Goal: Information Seeking & Learning: Check status

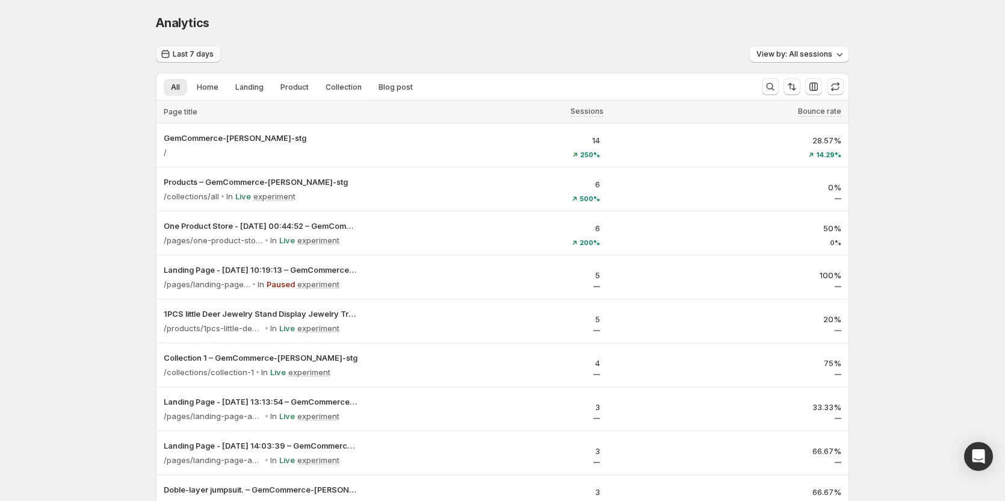
click at [182, 49] on button "Last 7 days" at bounding box center [188, 54] width 65 height 17
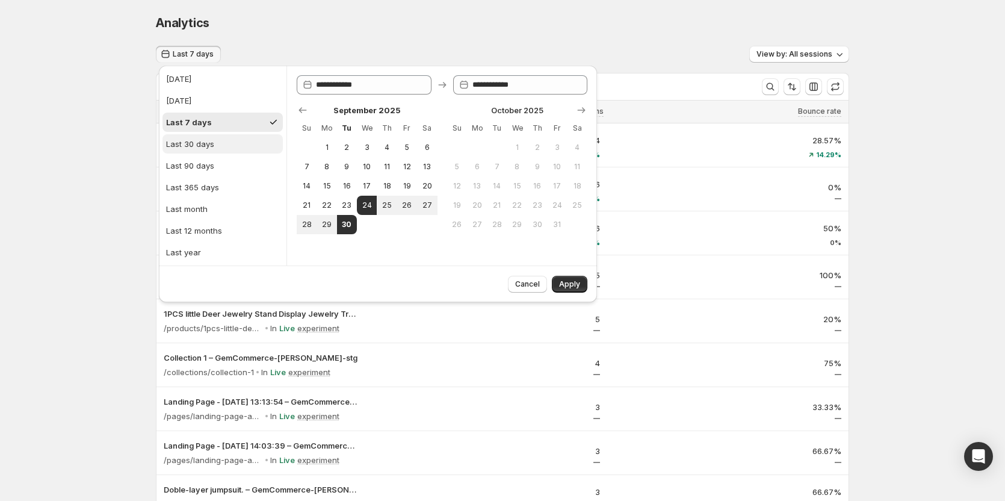
click at [203, 146] on div "Last 30 days" at bounding box center [190, 144] width 48 height 12
type input "**********"
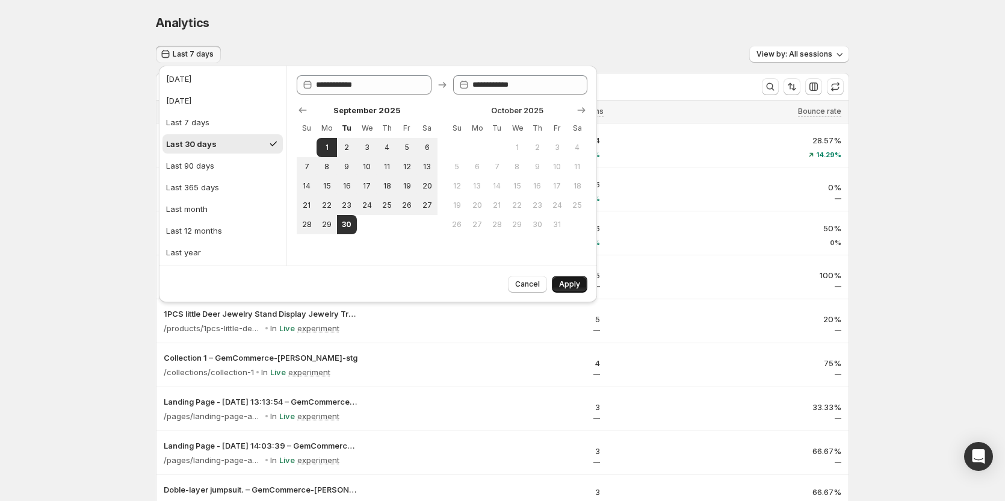
click at [561, 284] on span "Apply" at bounding box center [569, 284] width 21 height 10
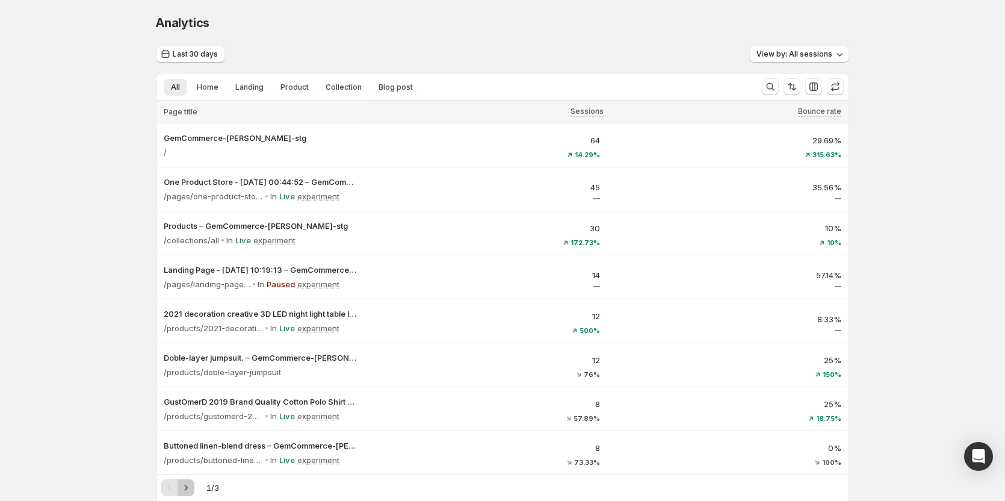
click at [190, 486] on icon "Next" at bounding box center [186, 488] width 12 height 12
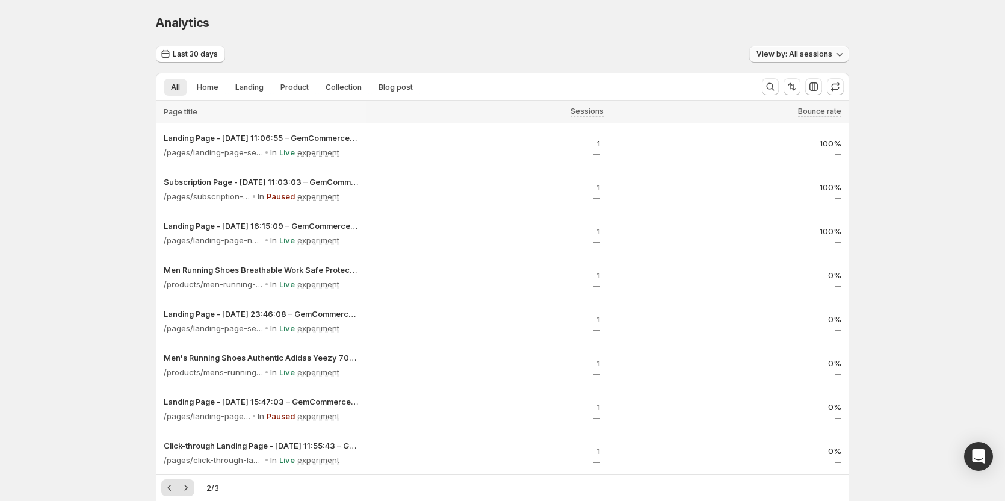
click at [771, 50] on span "View by: All sessions" at bounding box center [795, 54] width 76 height 10
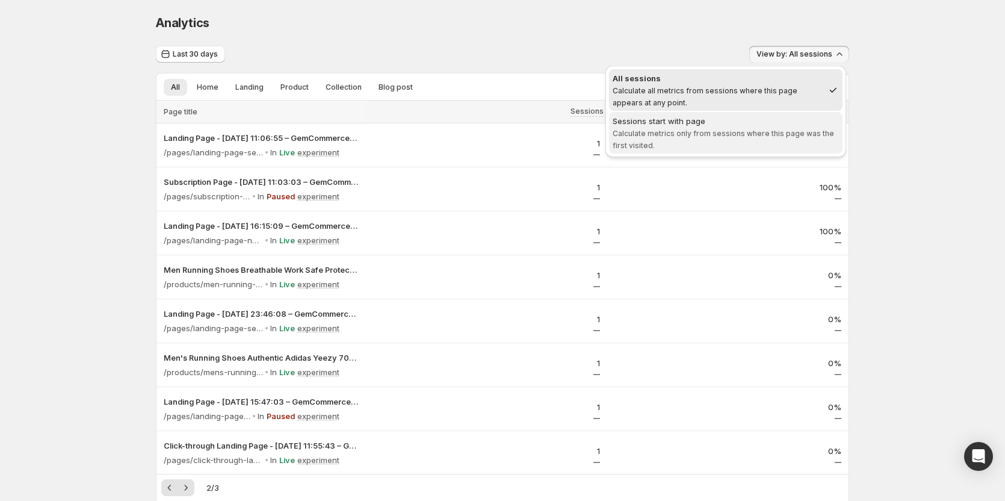
click at [737, 141] on span "Sessions start with page Calculate metrics only from sessions where this page w…" at bounding box center [726, 133] width 226 height 36
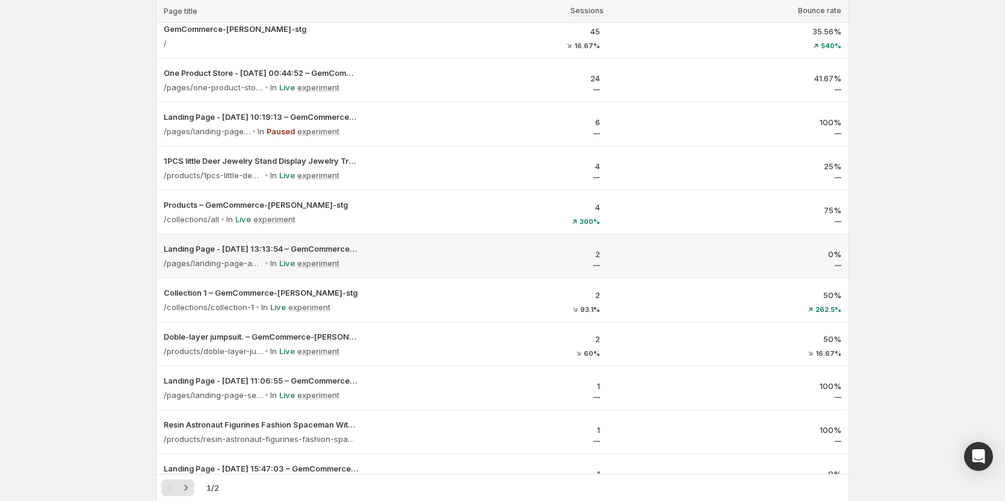
scroll to position [120, 0]
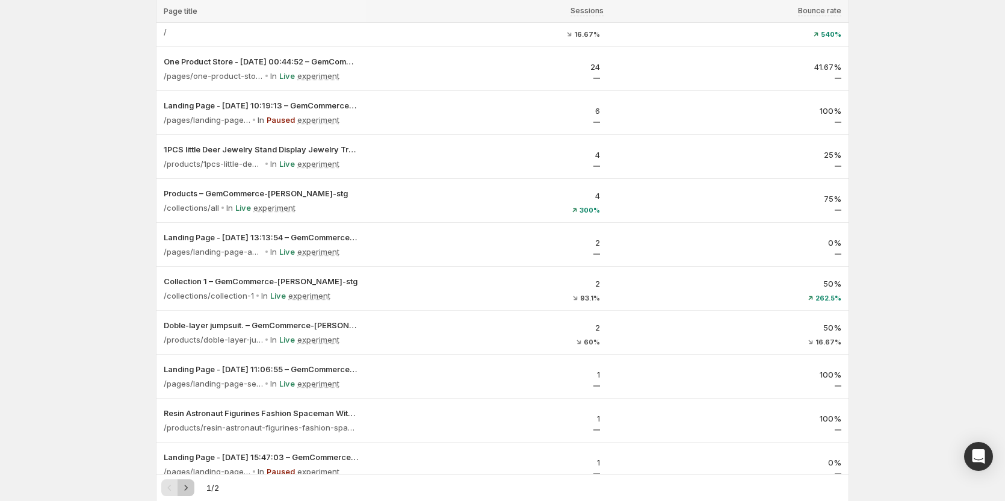
click at [192, 485] on icon "Next" at bounding box center [186, 488] width 12 height 12
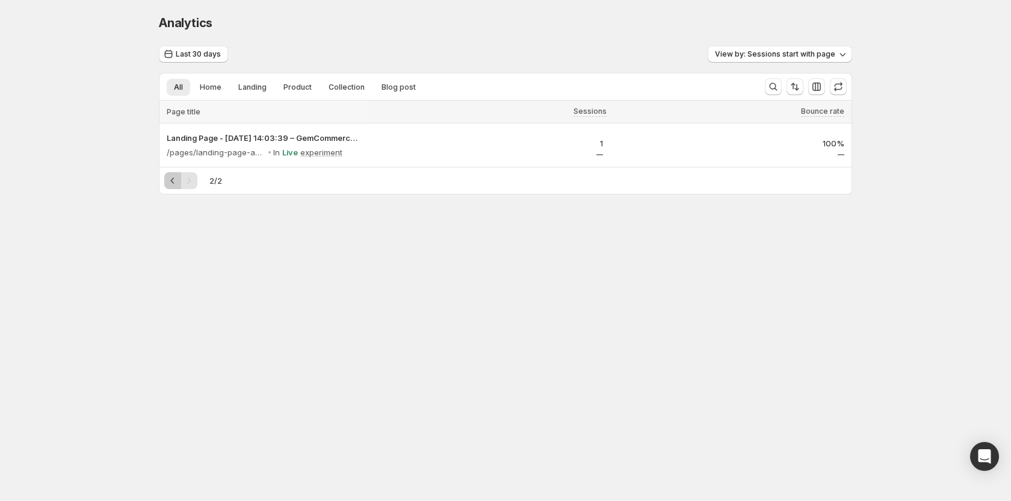
click at [178, 178] on icon "Previous" at bounding box center [173, 181] width 12 height 12
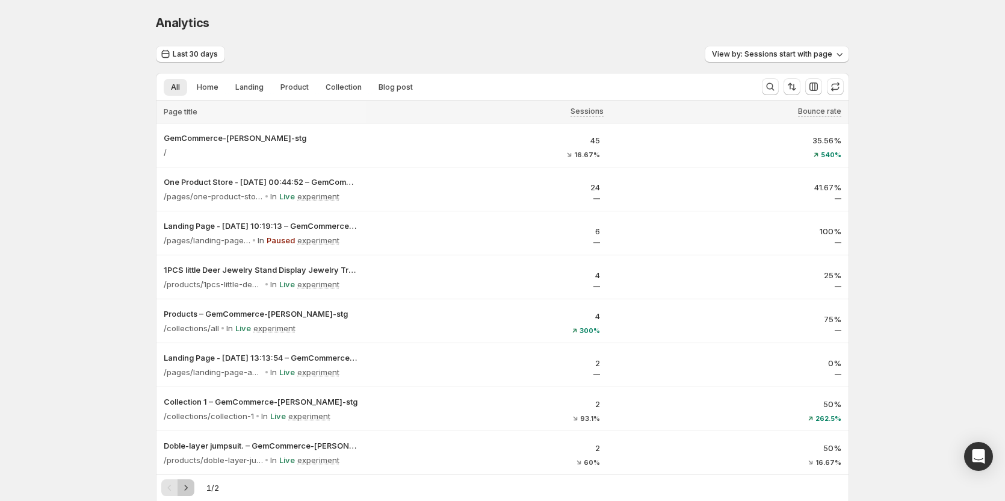
click at [192, 490] on icon "Next" at bounding box center [186, 488] width 12 height 12
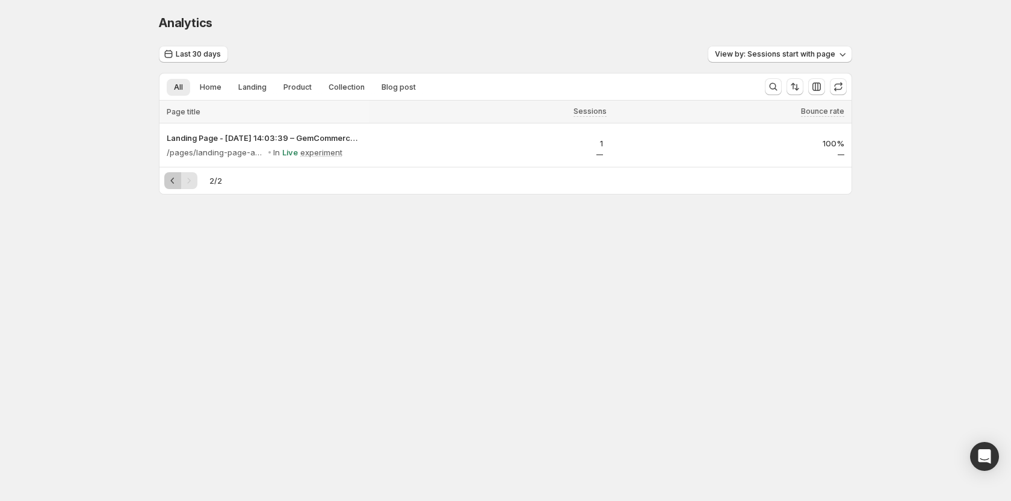
click at [169, 181] on icon "Previous" at bounding box center [173, 181] width 12 height 12
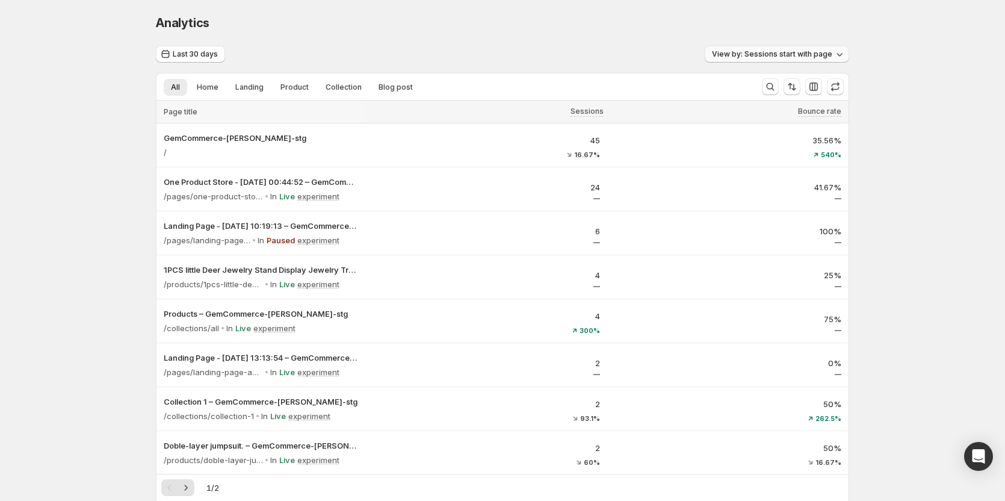
click at [747, 59] on button "View by: Sessions start with page" at bounding box center [777, 54] width 144 height 17
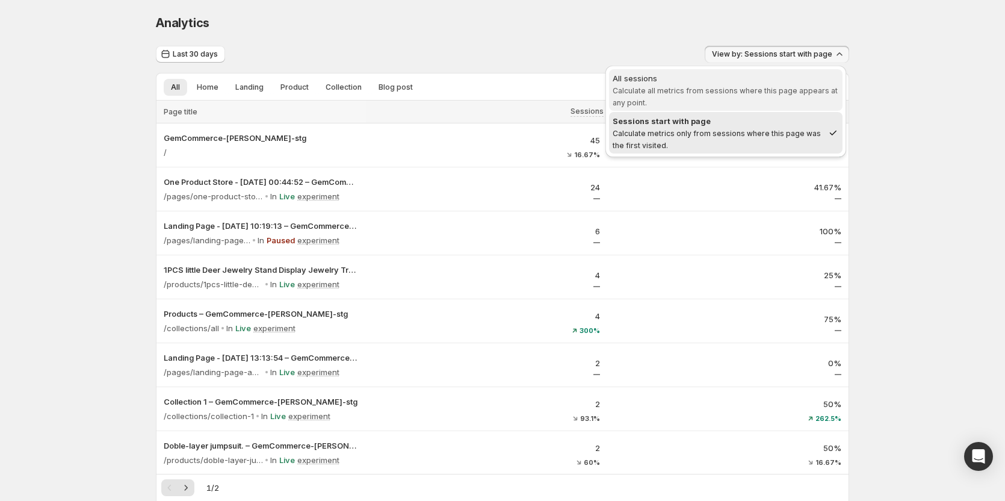
click at [716, 99] on span "All sessions Calculate all metrics from sessions where this page appears at any…" at bounding box center [726, 90] width 226 height 36
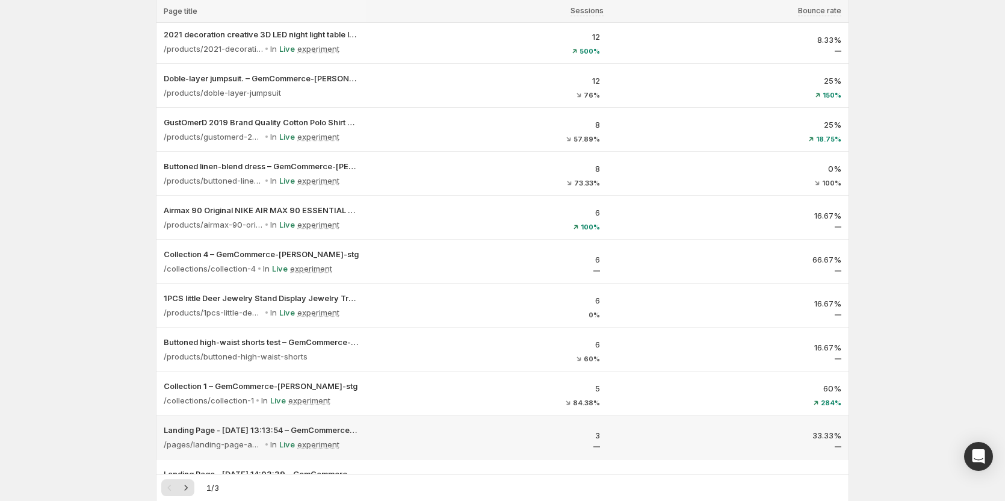
scroll to position [293, 0]
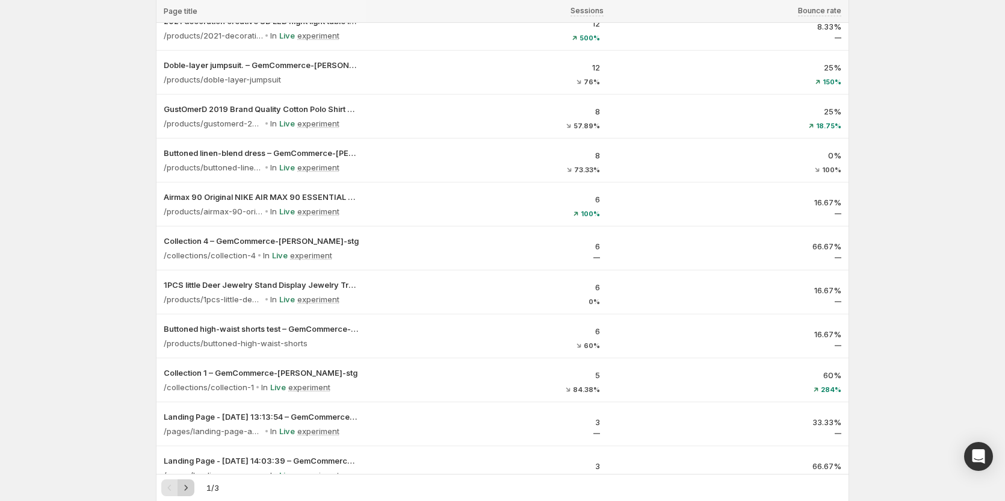
click at [192, 493] on icon "Next" at bounding box center [186, 488] width 12 height 12
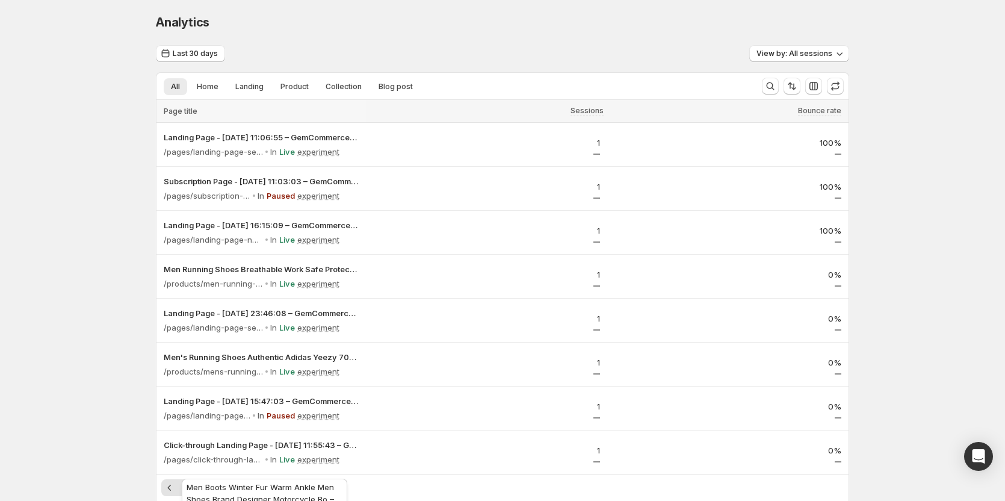
scroll to position [0, 0]
click at [192, 484] on icon "Next" at bounding box center [186, 488] width 12 height 12
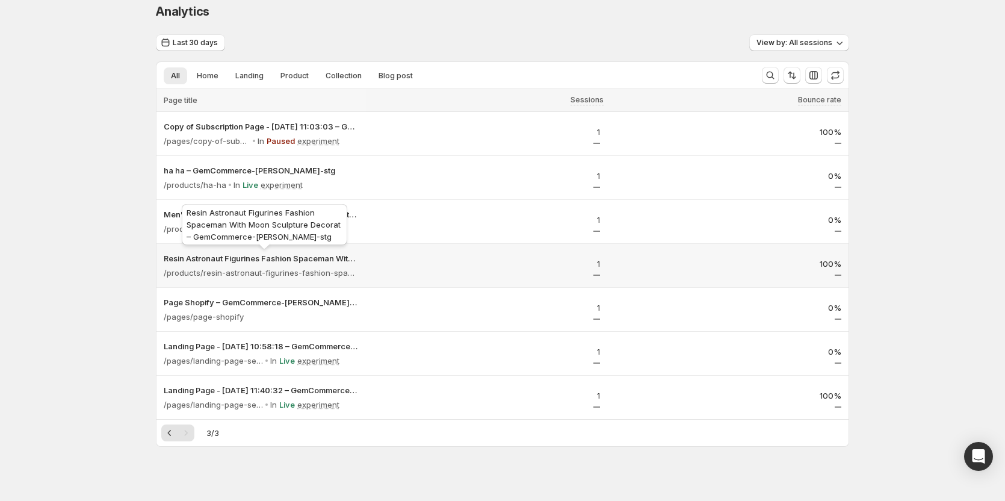
scroll to position [22, 0]
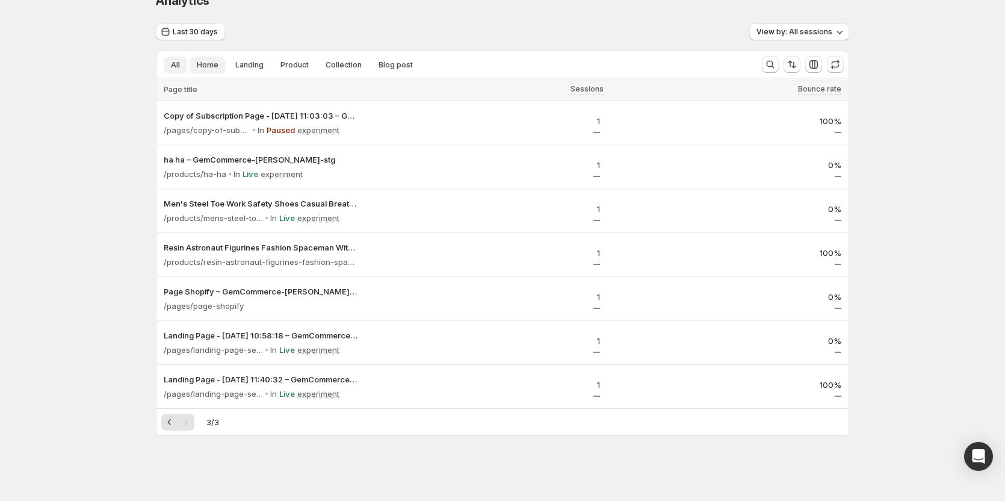
click at [214, 65] on span "Home" at bounding box center [208, 65] width 22 height 10
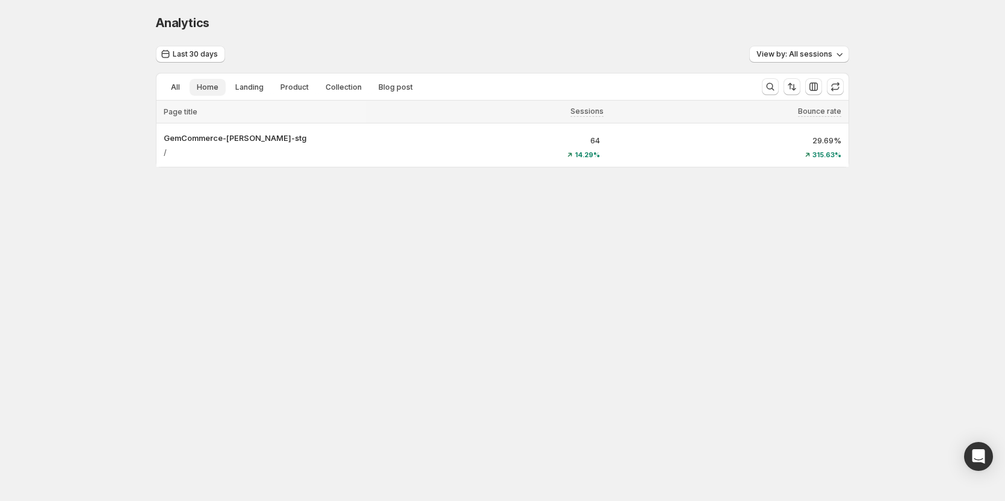
scroll to position [0, 0]
click at [172, 89] on button "All" at bounding box center [178, 87] width 23 height 17
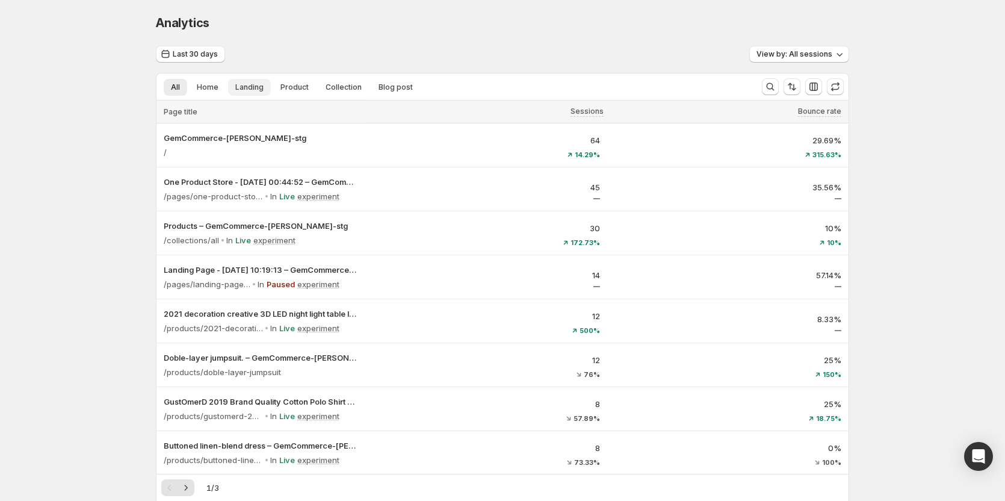
click at [258, 81] on button "Landing" at bounding box center [249, 87] width 43 height 17
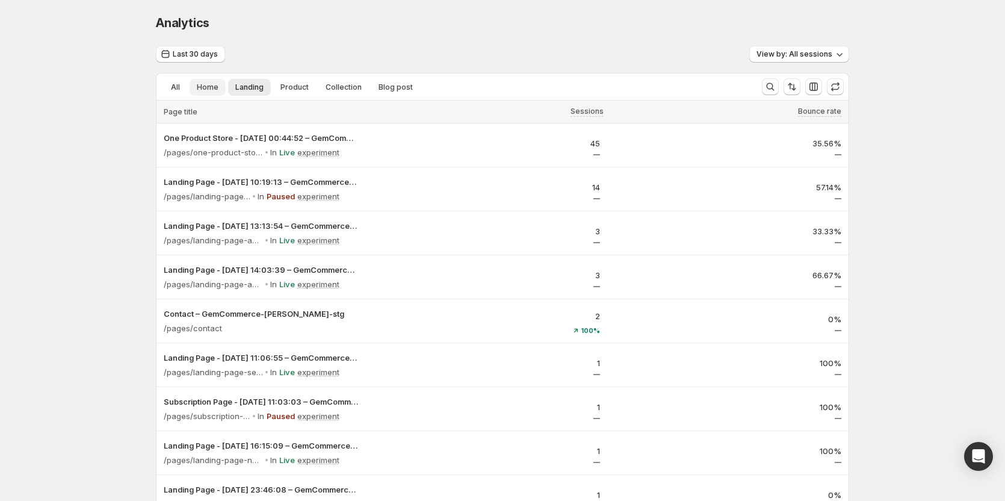
click at [216, 85] on span "Home" at bounding box center [208, 87] width 22 height 10
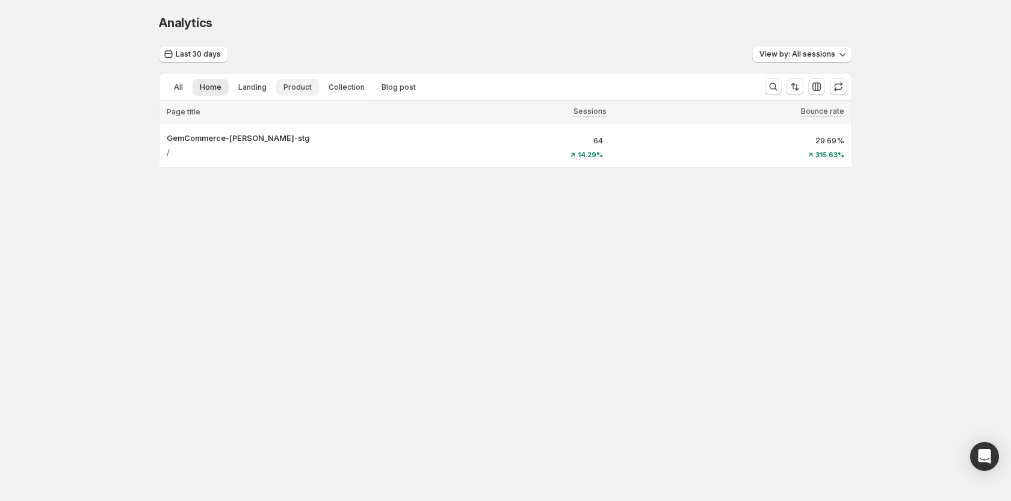
click at [284, 85] on span "Product" at bounding box center [298, 87] width 28 height 10
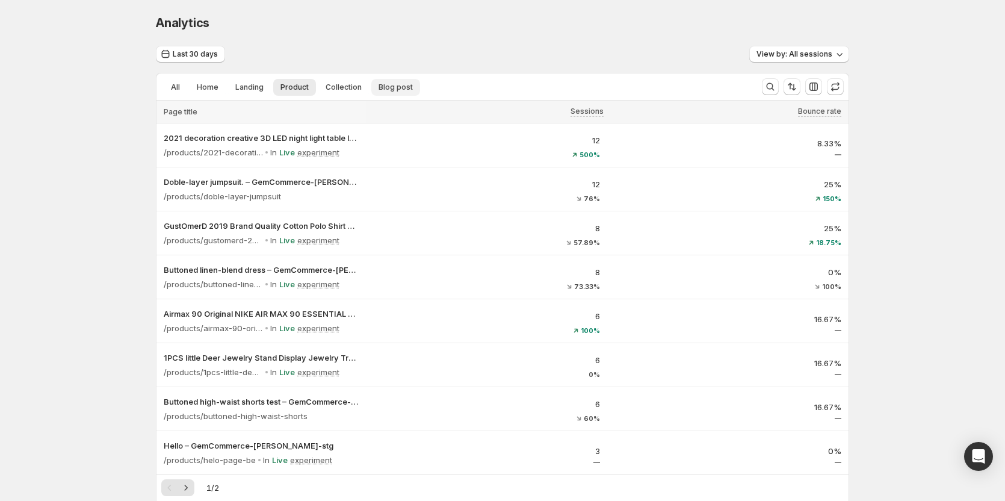
click at [382, 88] on span "Blog post" at bounding box center [396, 87] width 34 height 10
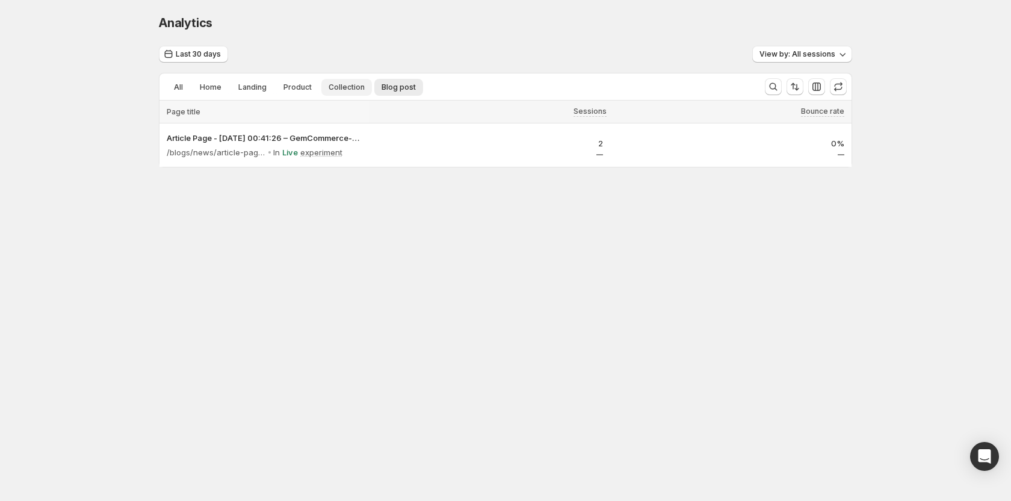
click at [350, 87] on span "Collection" at bounding box center [347, 87] width 36 height 10
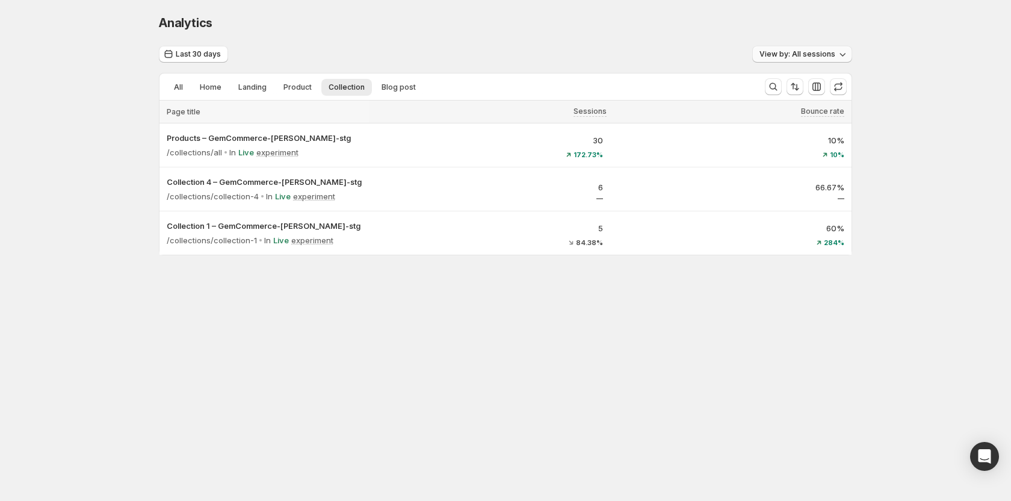
click at [769, 51] on span "View by: All sessions" at bounding box center [798, 54] width 76 height 10
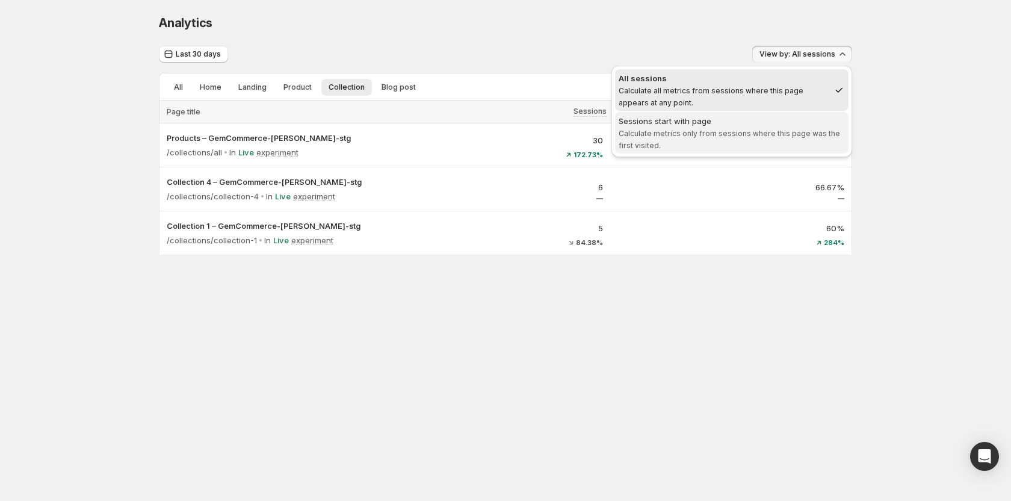
click at [740, 124] on div "Sessions start with page" at bounding box center [732, 121] width 226 height 12
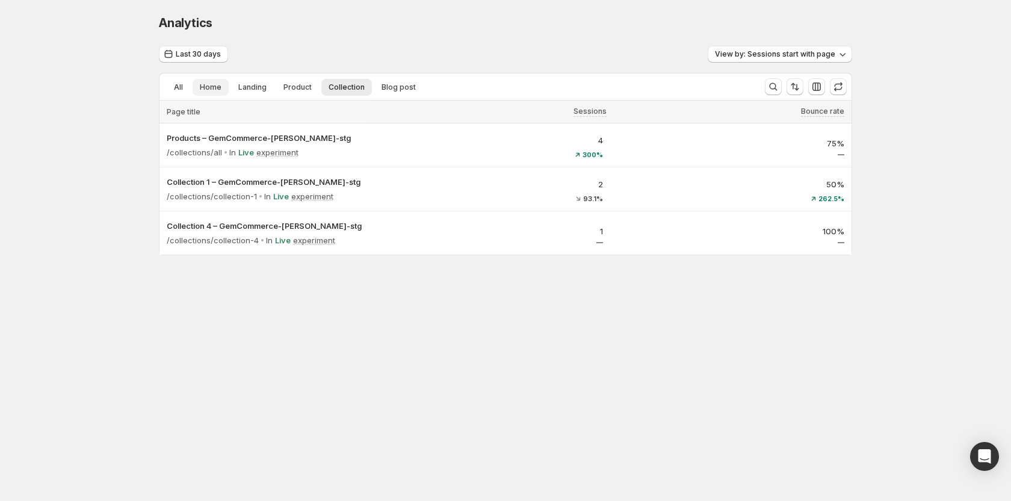
click at [193, 86] on button "Home" at bounding box center [211, 87] width 36 height 17
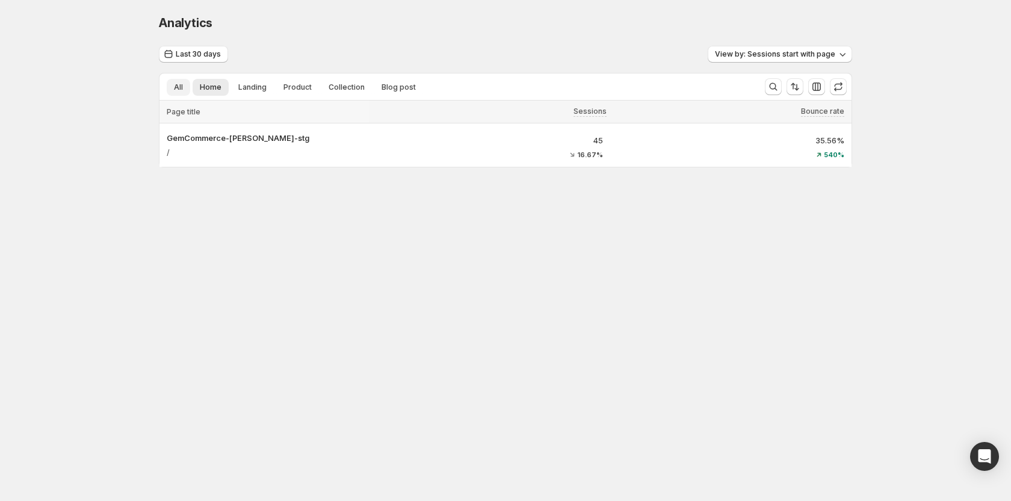
click at [178, 85] on span "All" at bounding box center [178, 87] width 9 height 10
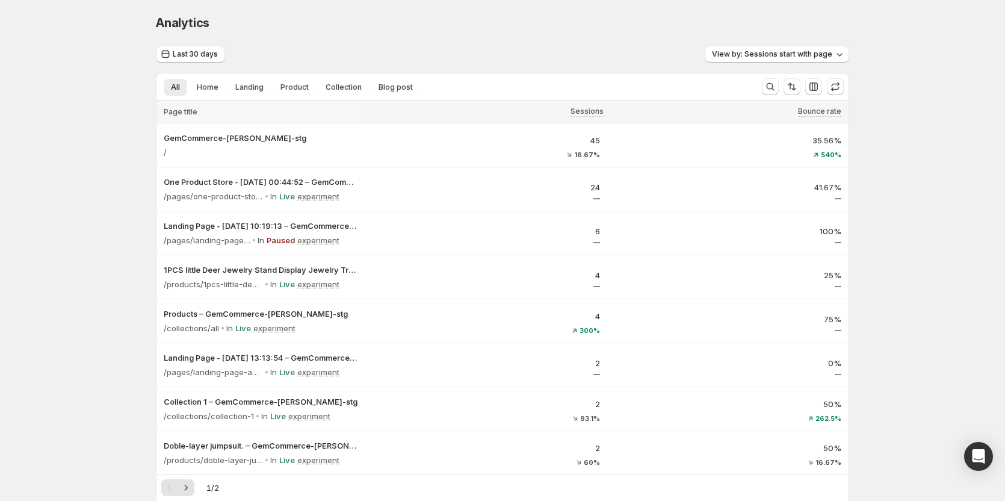
click at [355, 45] on div "Analytics. This page is ready Analytics" at bounding box center [503, 23] width 694 height 46
